Goal: Find specific page/section: Find specific page/section

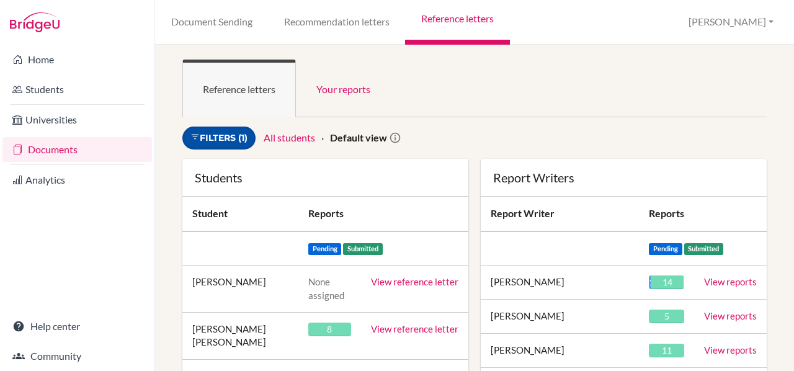
click at [233, 135] on link "Filters (1)" at bounding box center [218, 138] width 73 height 23
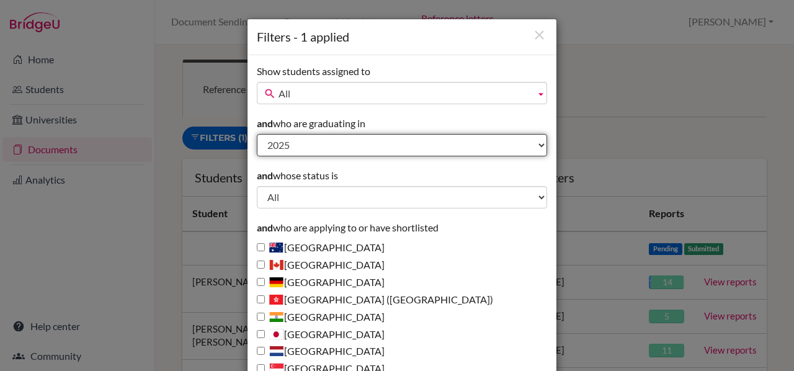
click at [310, 142] on select "All 2027 2026 2025 2024 2023 2022 2021 2020 2019 2018 1995" at bounding box center [402, 145] width 290 height 22
select select "2026"
click at [257, 134] on select "All 2027 2026 2025 2024 2023 2022 2021 2020 2019 2018 1995" at bounding box center [402, 145] width 290 height 22
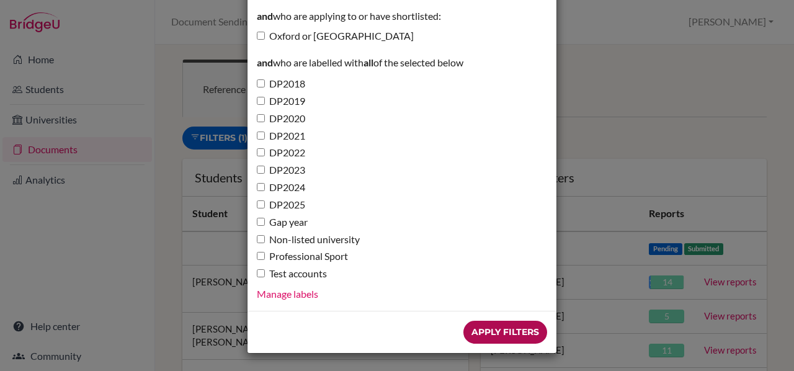
click at [506, 333] on input "Apply Filters" at bounding box center [505, 332] width 84 height 23
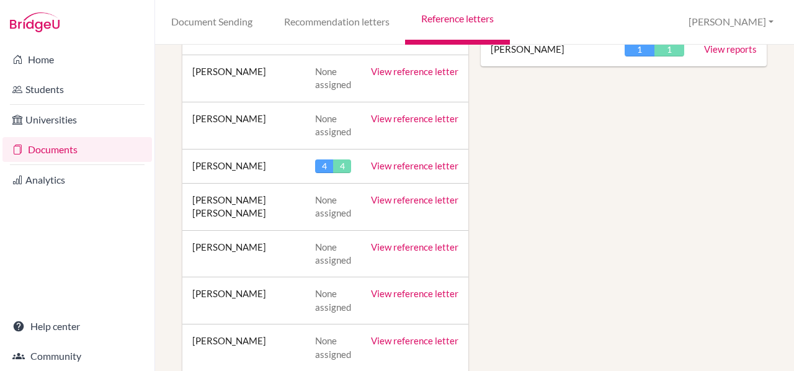
scroll to position [575, 0]
click at [406, 162] on link "View reference letter" at bounding box center [414, 164] width 87 height 11
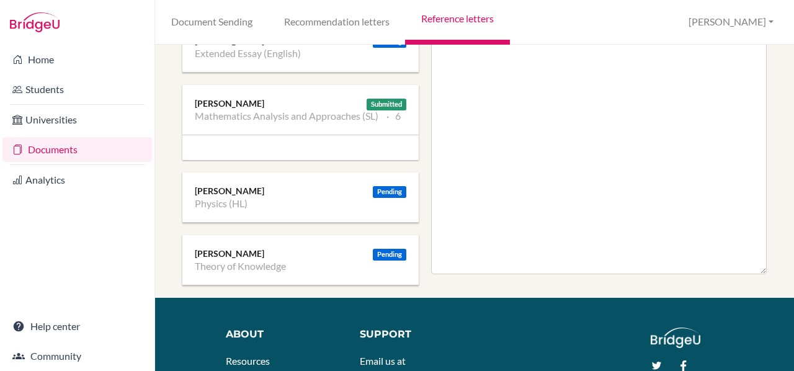
scroll to position [570, 0]
